Goal: Download file/media

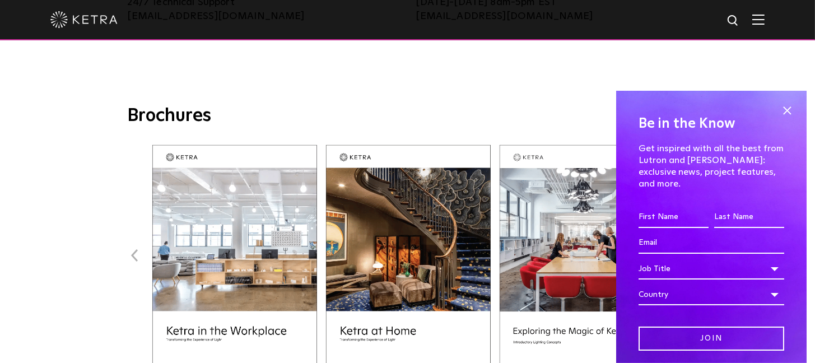
scroll to position [379, 0]
click at [783, 111] on span at bounding box center [787, 110] width 17 height 17
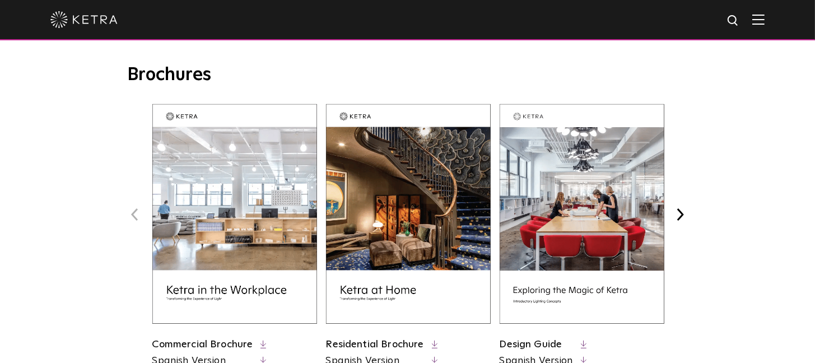
scroll to position [419, 0]
click at [430, 257] on img at bounding box center [408, 214] width 165 height 220
click at [679, 217] on button "Next" at bounding box center [680, 214] width 15 height 15
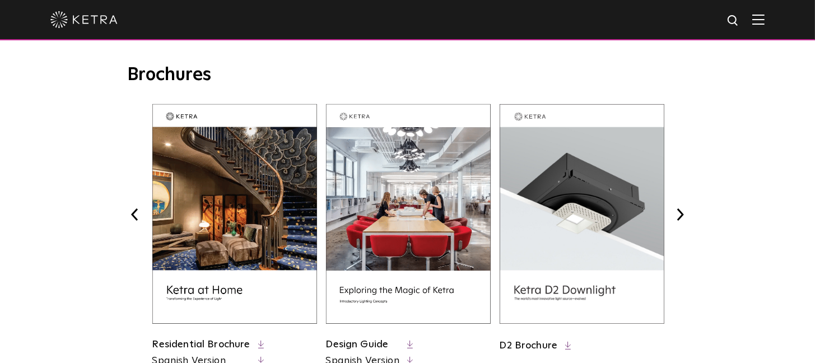
click at [679, 217] on button "Next" at bounding box center [680, 214] width 15 height 15
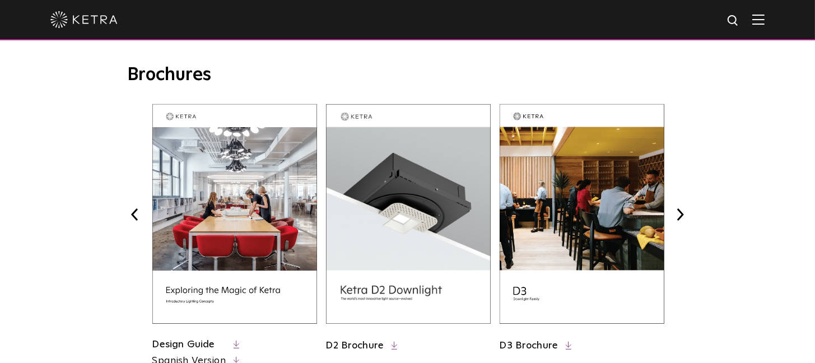
click at [679, 217] on button "Next" at bounding box center [680, 214] width 15 height 15
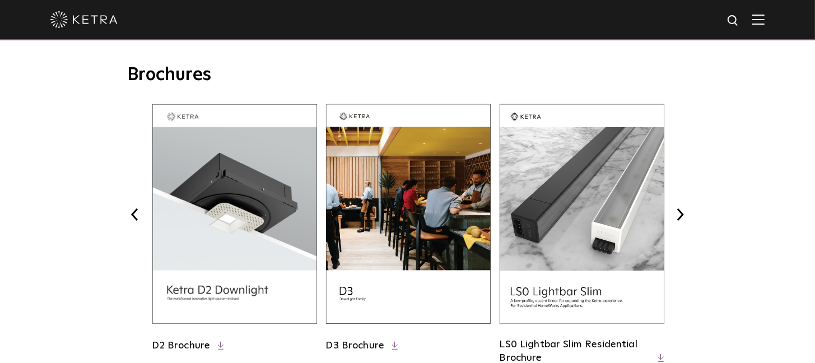
click at [680, 217] on button "Next" at bounding box center [680, 214] width 15 height 15
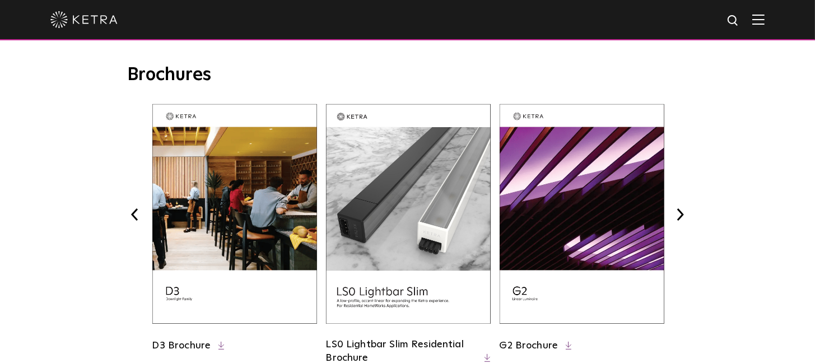
click at [468, 237] on img at bounding box center [408, 214] width 165 height 220
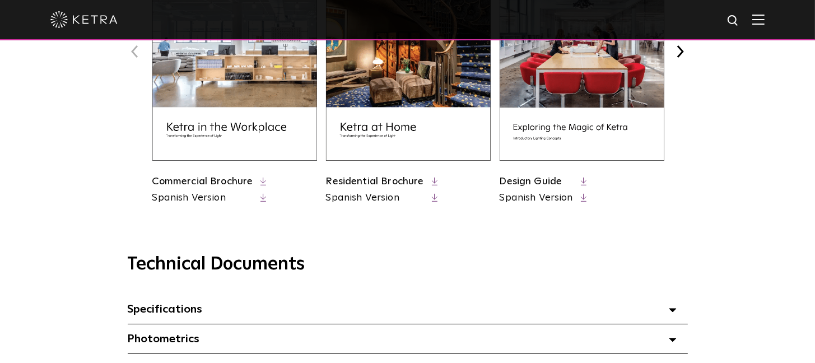
scroll to position [586, 0]
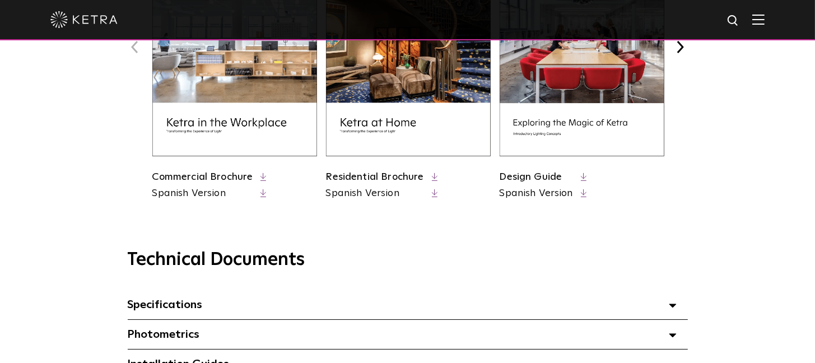
click at [434, 174] on icon at bounding box center [435, 177] width 6 height 8
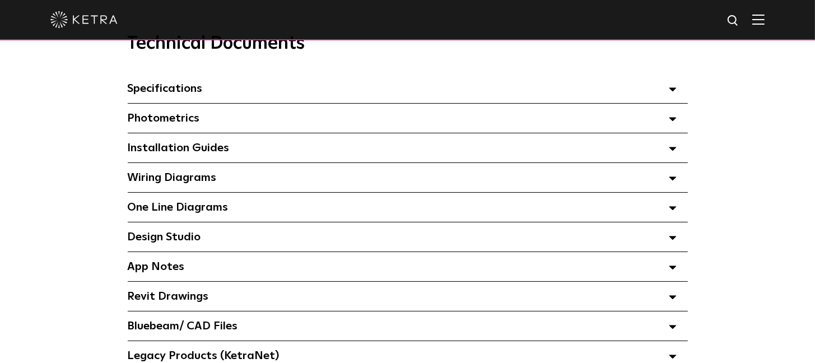
scroll to position [802, 0]
click at [207, 184] on span "Wiring Diagrams Select checkboxes to use the bulk download option below" at bounding box center [172, 178] width 89 height 11
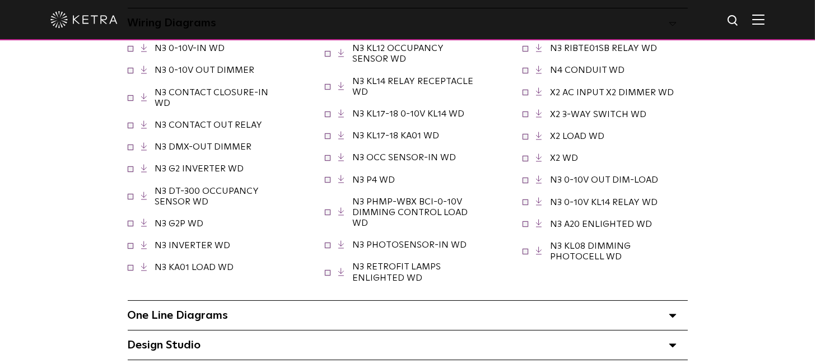
scroll to position [933, 0]
